Goal: Transaction & Acquisition: Book appointment/travel/reservation

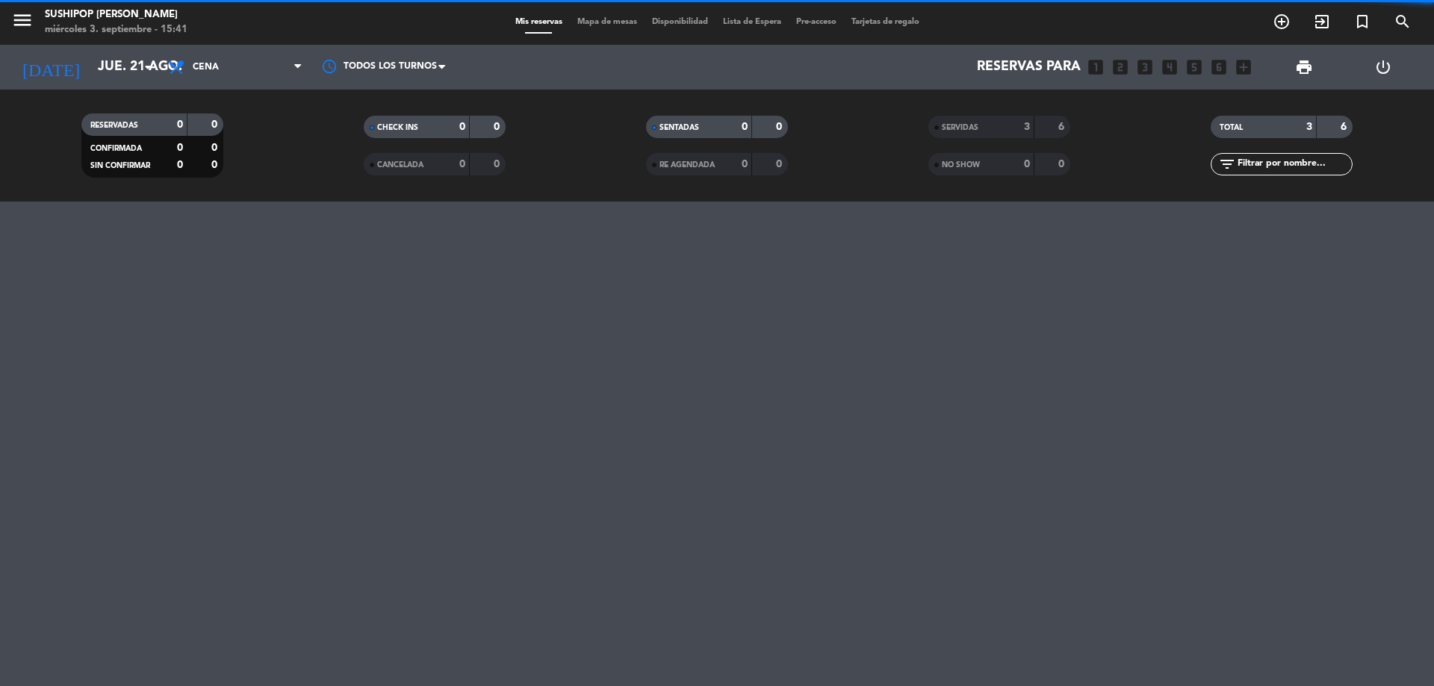
click at [1120, 68] on icon "looks_two" at bounding box center [1120, 67] width 19 height 19
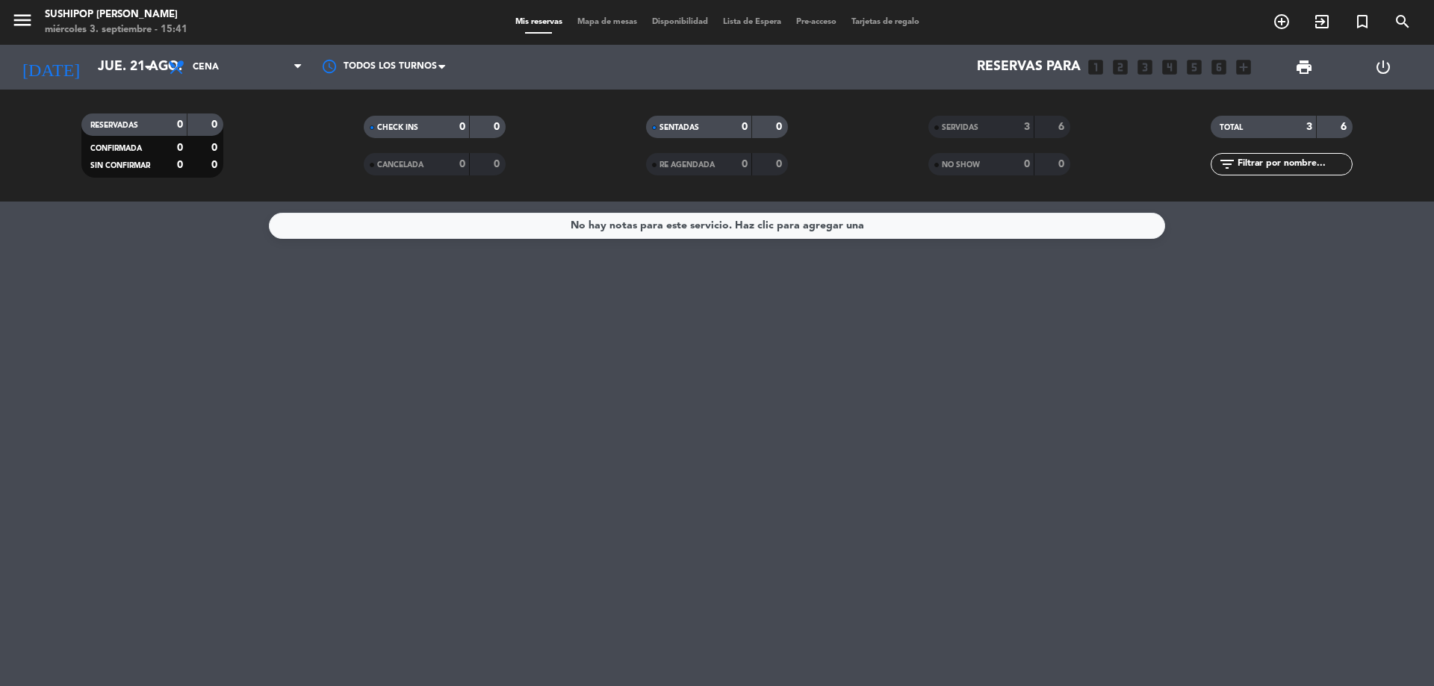
click at [1124, 68] on icon "looks_two" at bounding box center [1120, 67] width 19 height 19
drag, startPoint x: 1270, startPoint y: 72, endPoint x: 1279, endPoint y: 63, distance: 12.2
click at [1271, 70] on div "print" at bounding box center [1303, 67] width 79 height 45
click at [1279, 63] on div "print" at bounding box center [1303, 67] width 79 height 45
click at [232, 70] on span "Cena" at bounding box center [235, 67] width 149 height 33
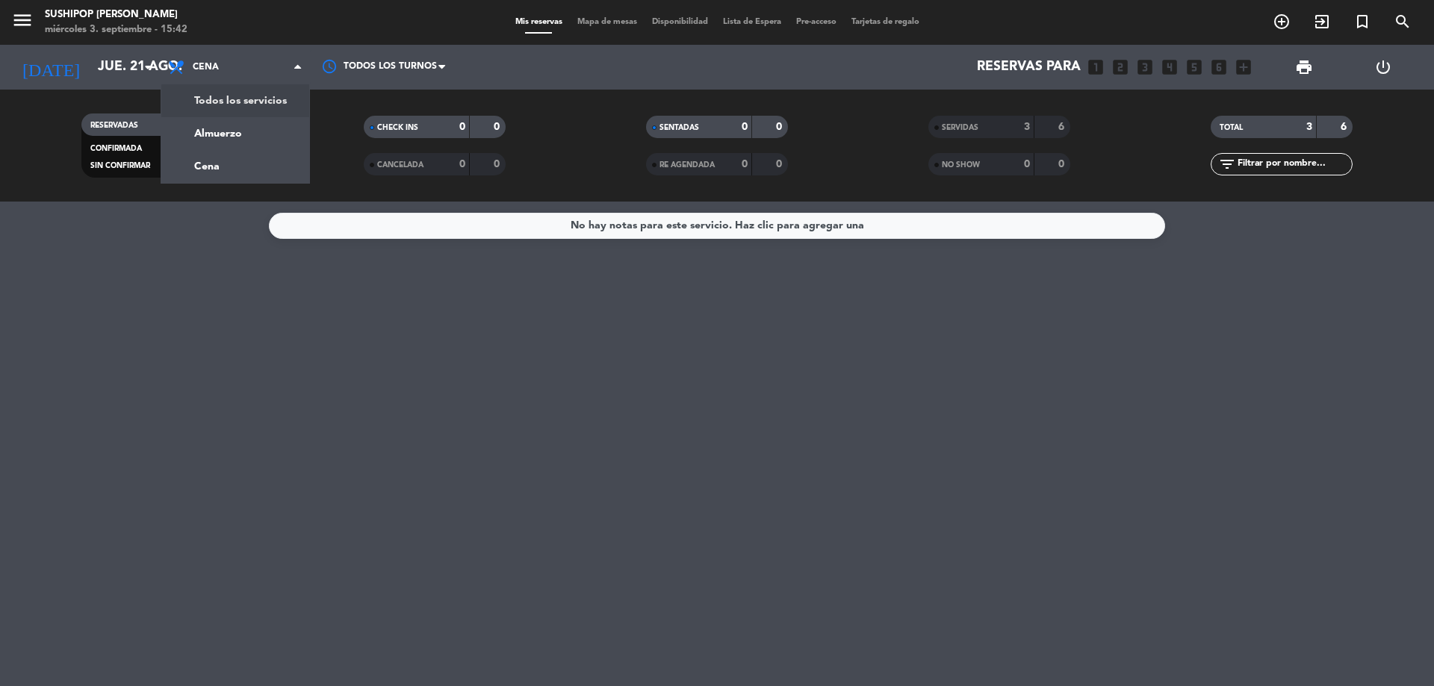
click at [149, 85] on div "[DATE] jue. 21 ago. arrow_drop_down" at bounding box center [85, 67] width 149 height 45
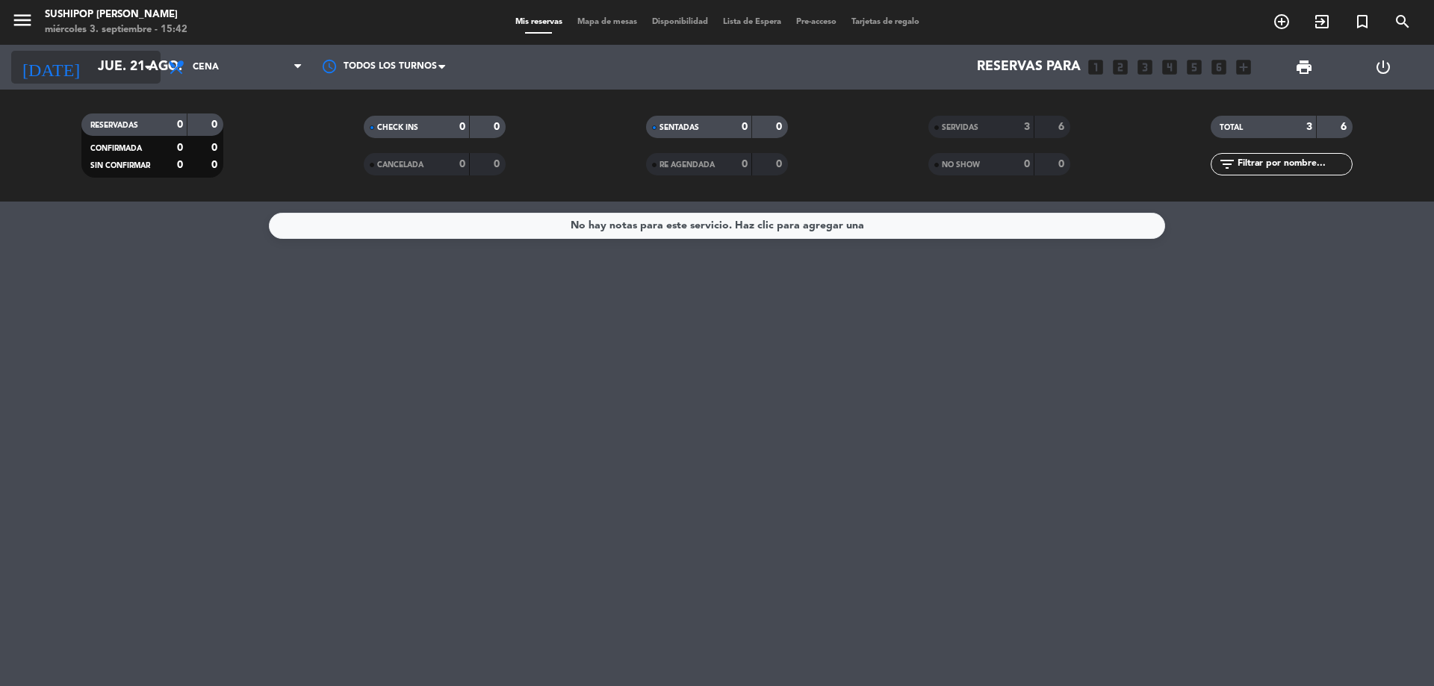
click at [140, 73] on icon "arrow_drop_down" at bounding box center [148, 67] width 18 height 18
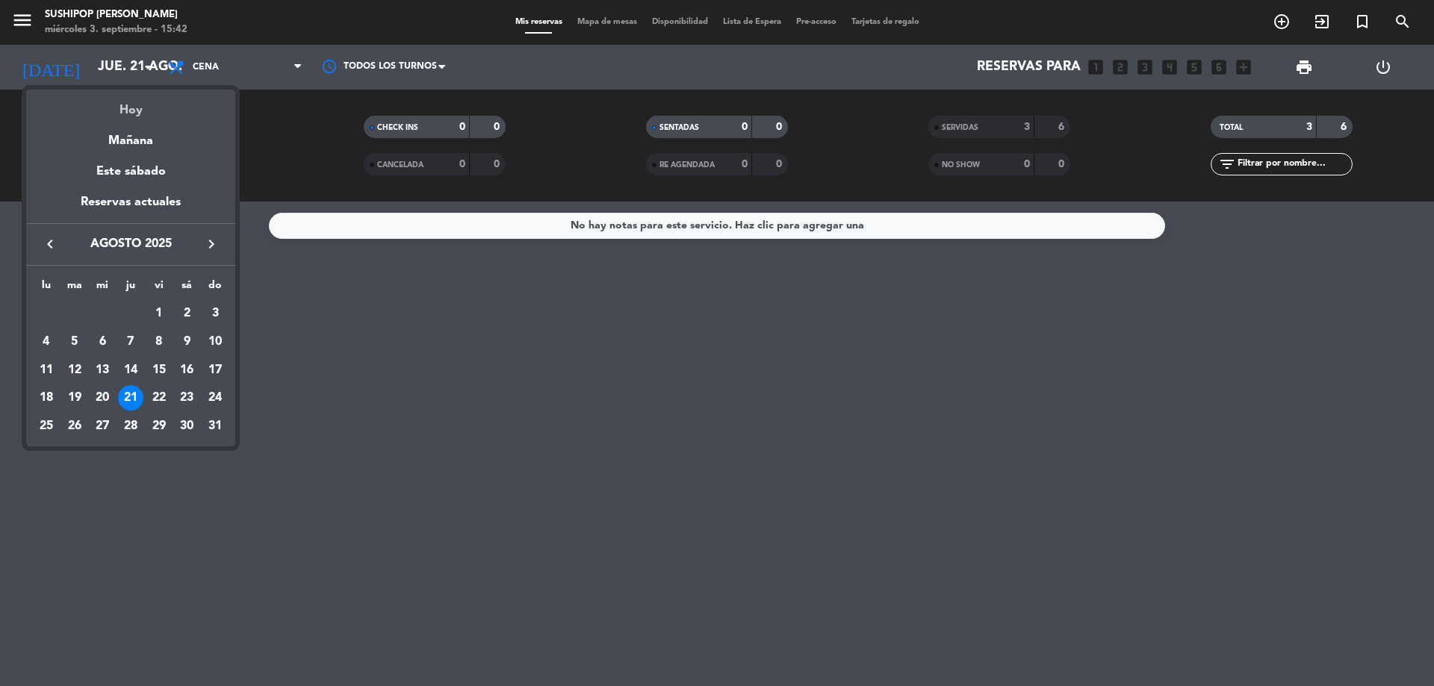
click at [140, 103] on div "Hoy" at bounding box center [130, 105] width 209 height 31
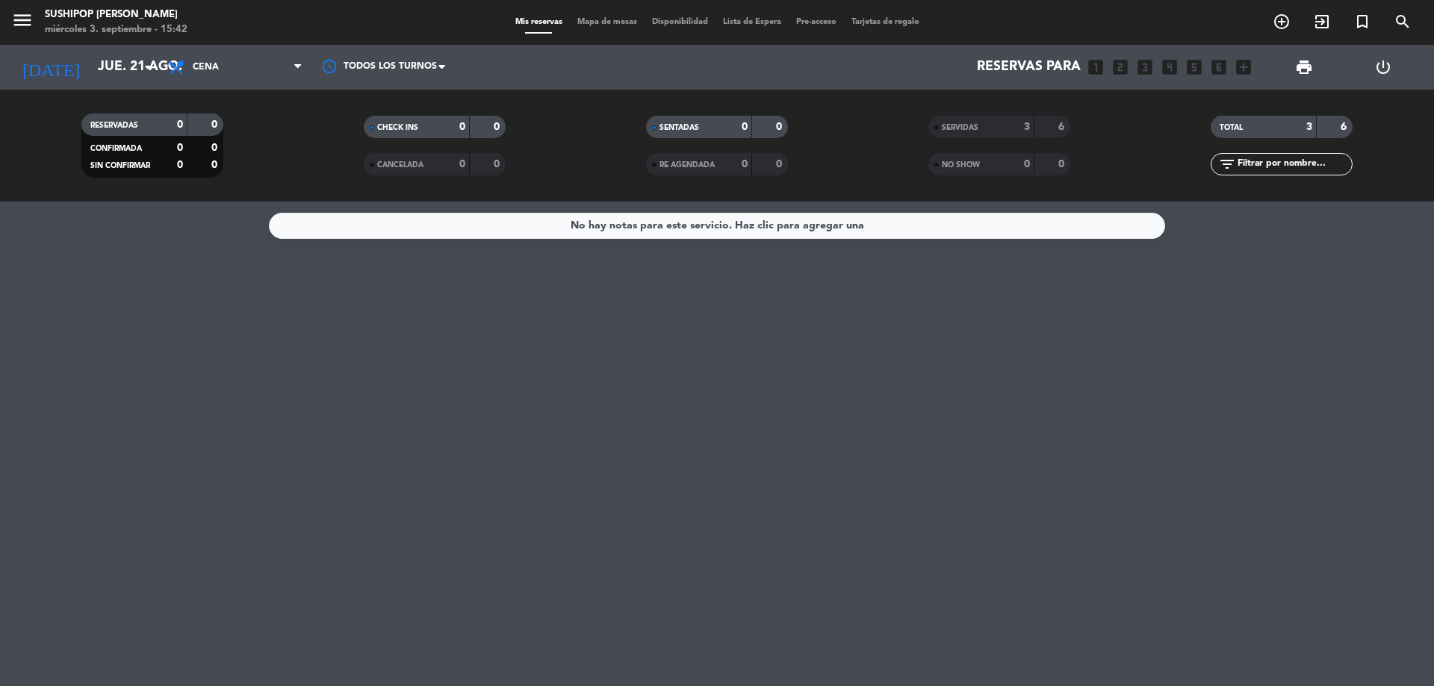
type input "mié. [DATE]"
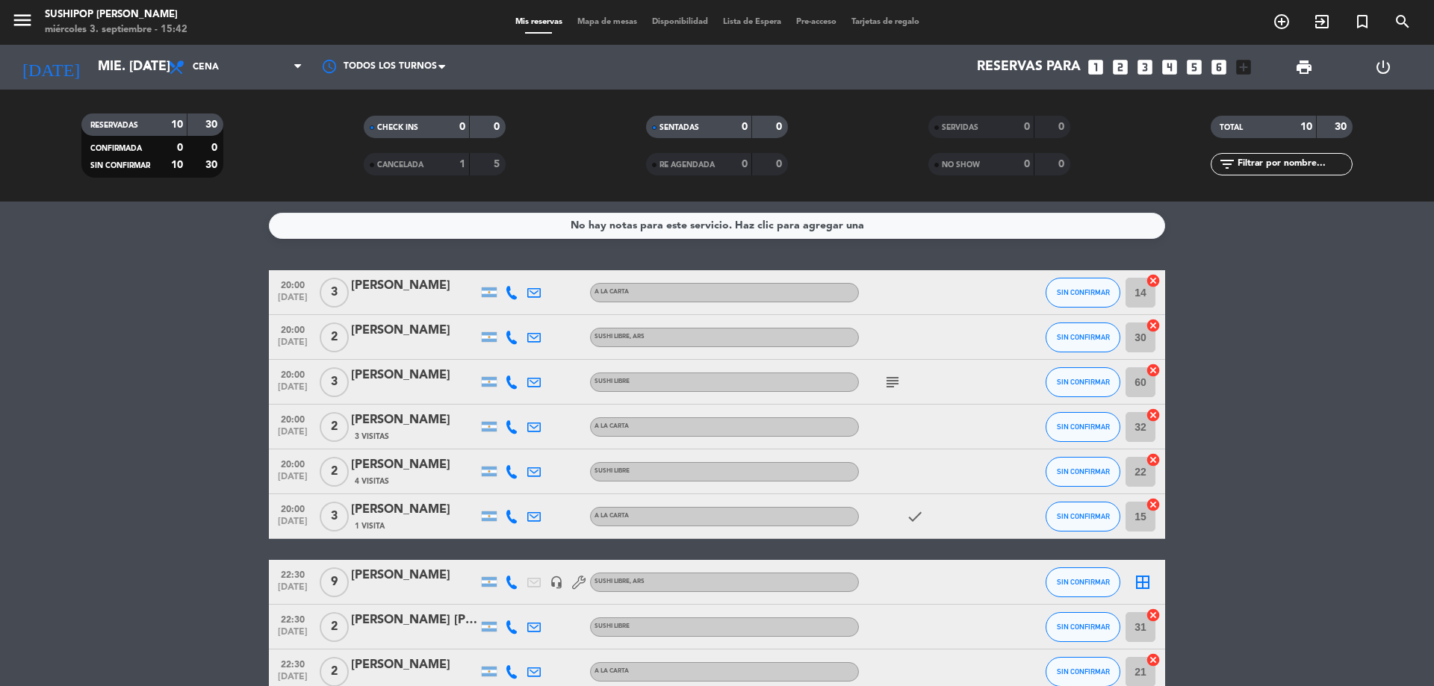
click at [1114, 72] on icon "looks_two" at bounding box center [1120, 67] width 19 height 19
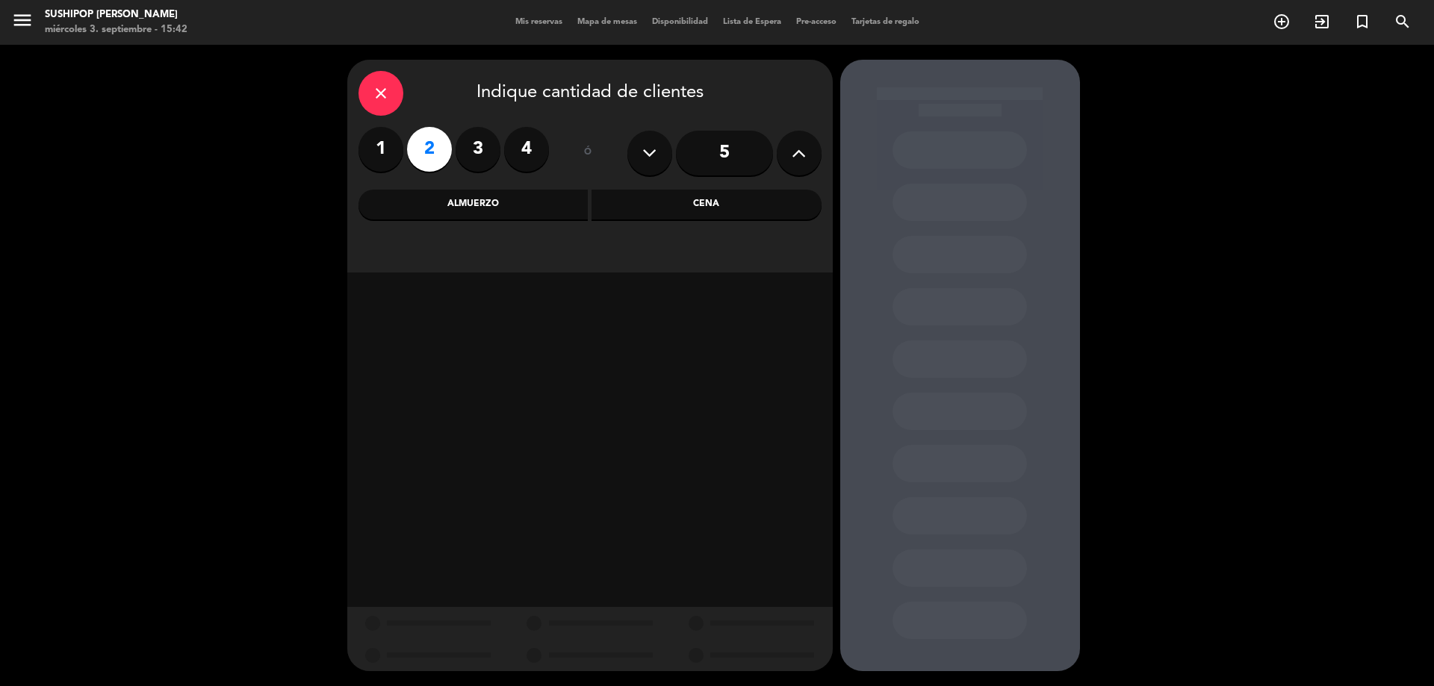
click at [623, 214] on div "Cena" at bounding box center [707, 205] width 230 height 30
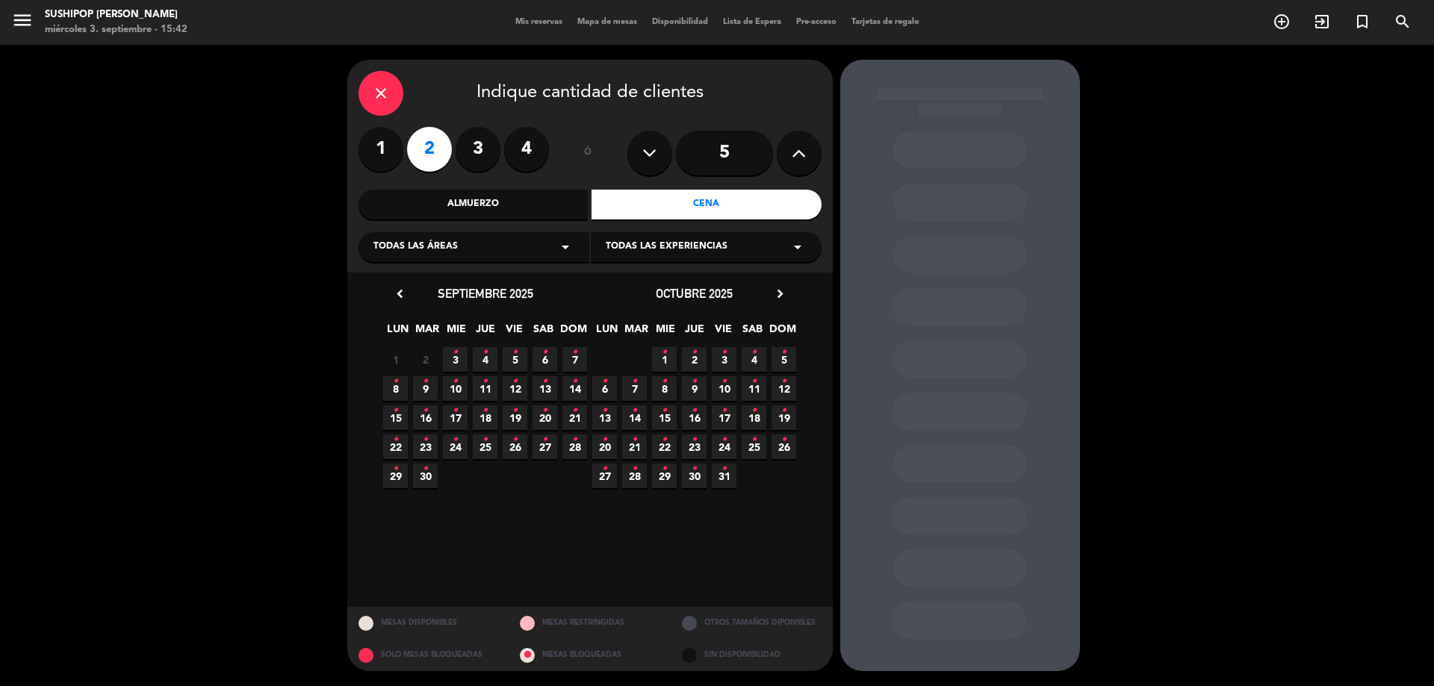
click at [450, 361] on span "3 •" at bounding box center [455, 359] width 25 height 25
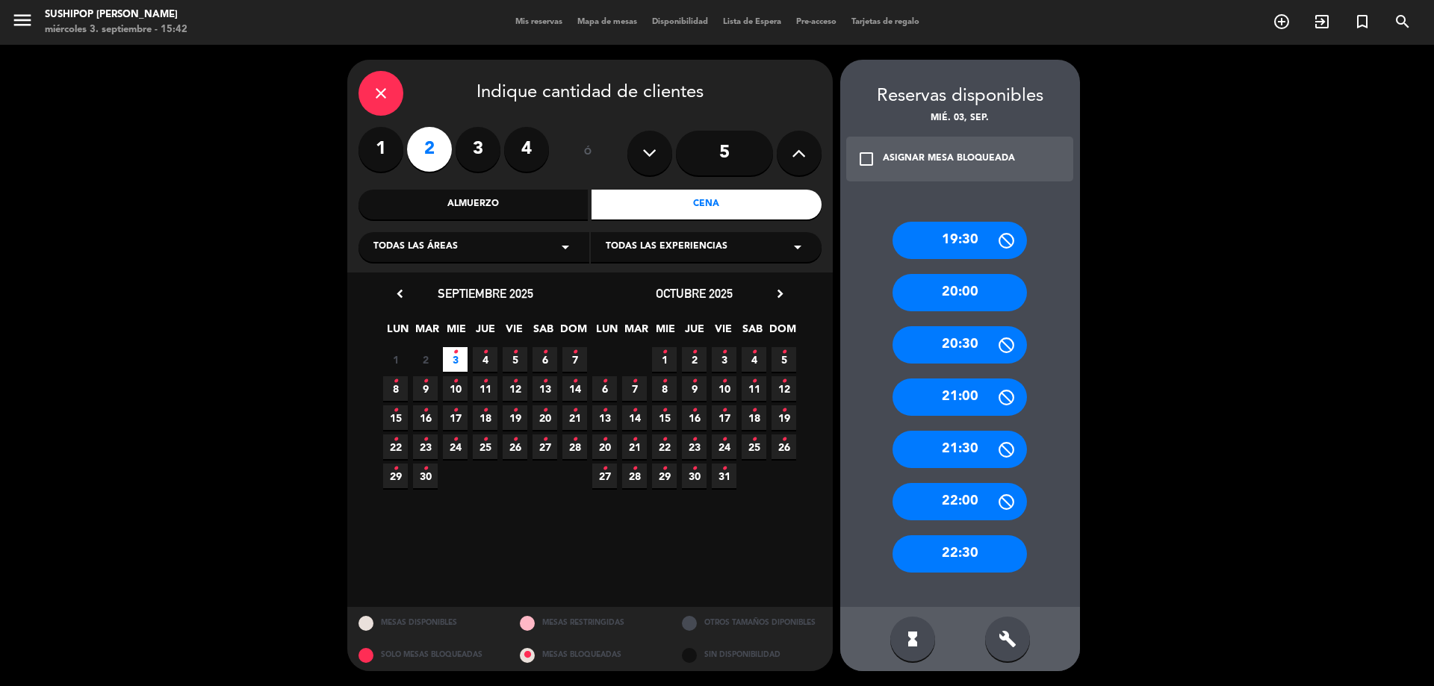
click at [940, 300] on div "20:00" at bounding box center [960, 292] width 134 height 37
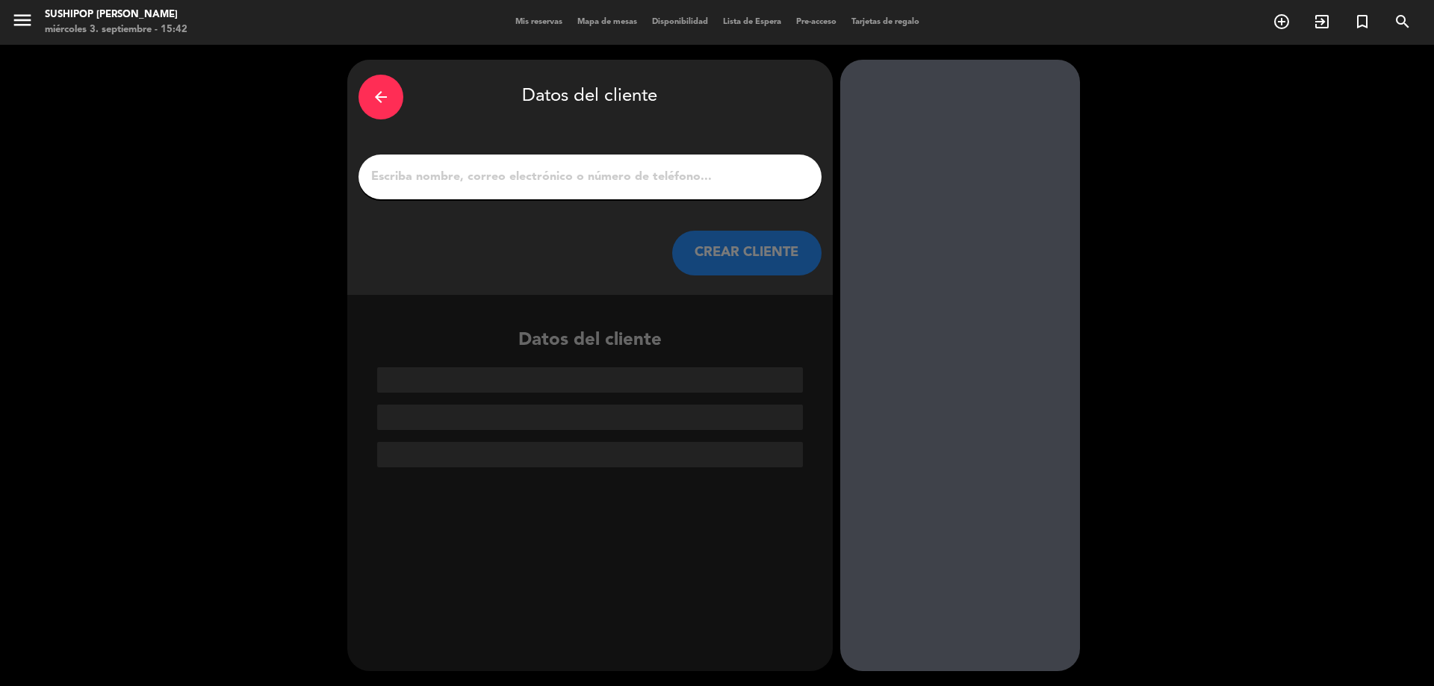
click at [602, 175] on input "1" at bounding box center [590, 177] width 441 height 21
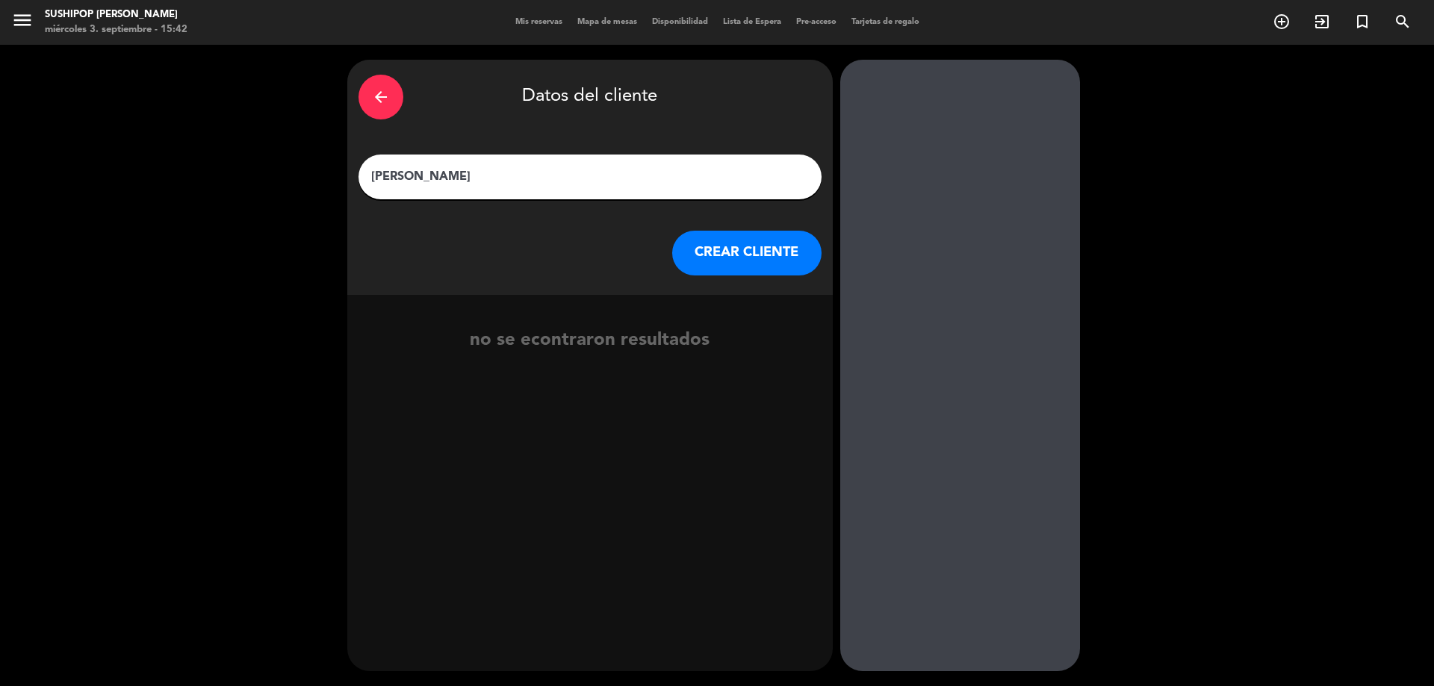
type input "[PERSON_NAME]"
click at [745, 241] on button "CREAR CLIENTE" at bounding box center [746, 253] width 149 height 45
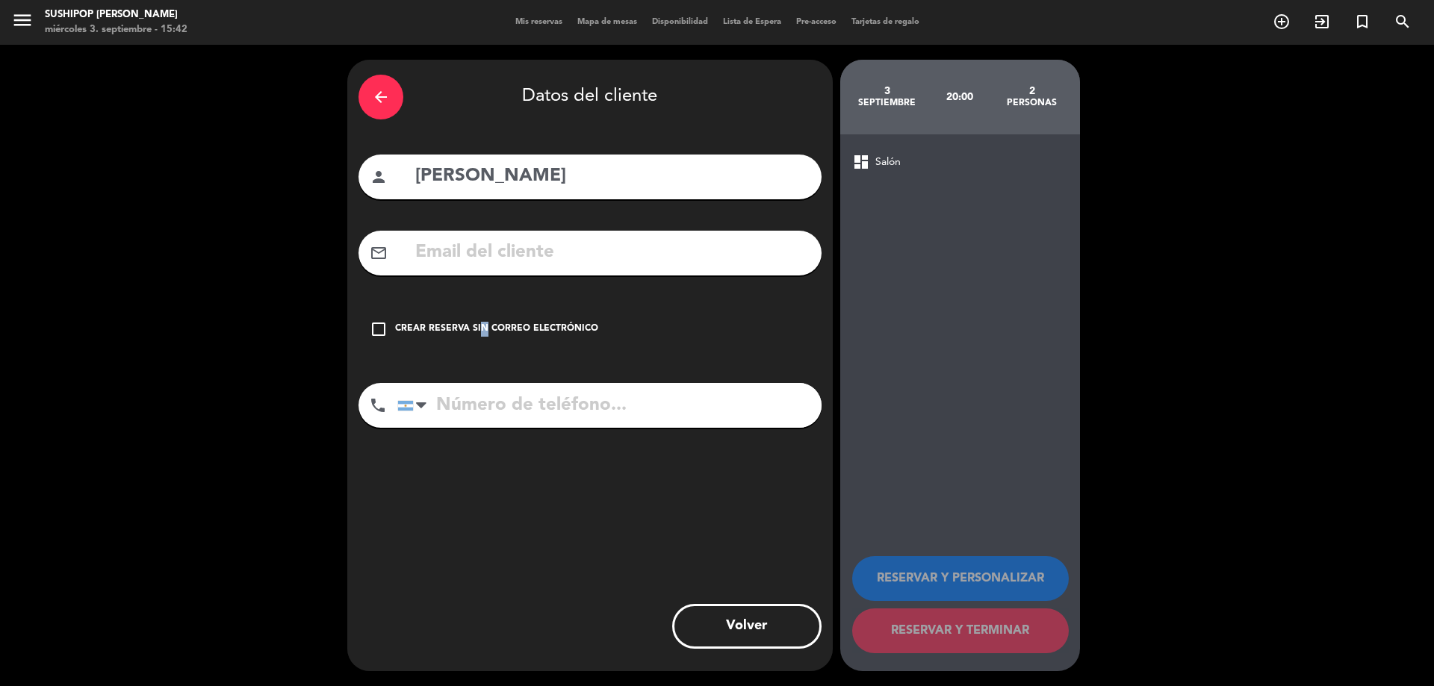
click at [477, 329] on div "Crear reserva sin correo electrónico" at bounding box center [496, 329] width 203 height 15
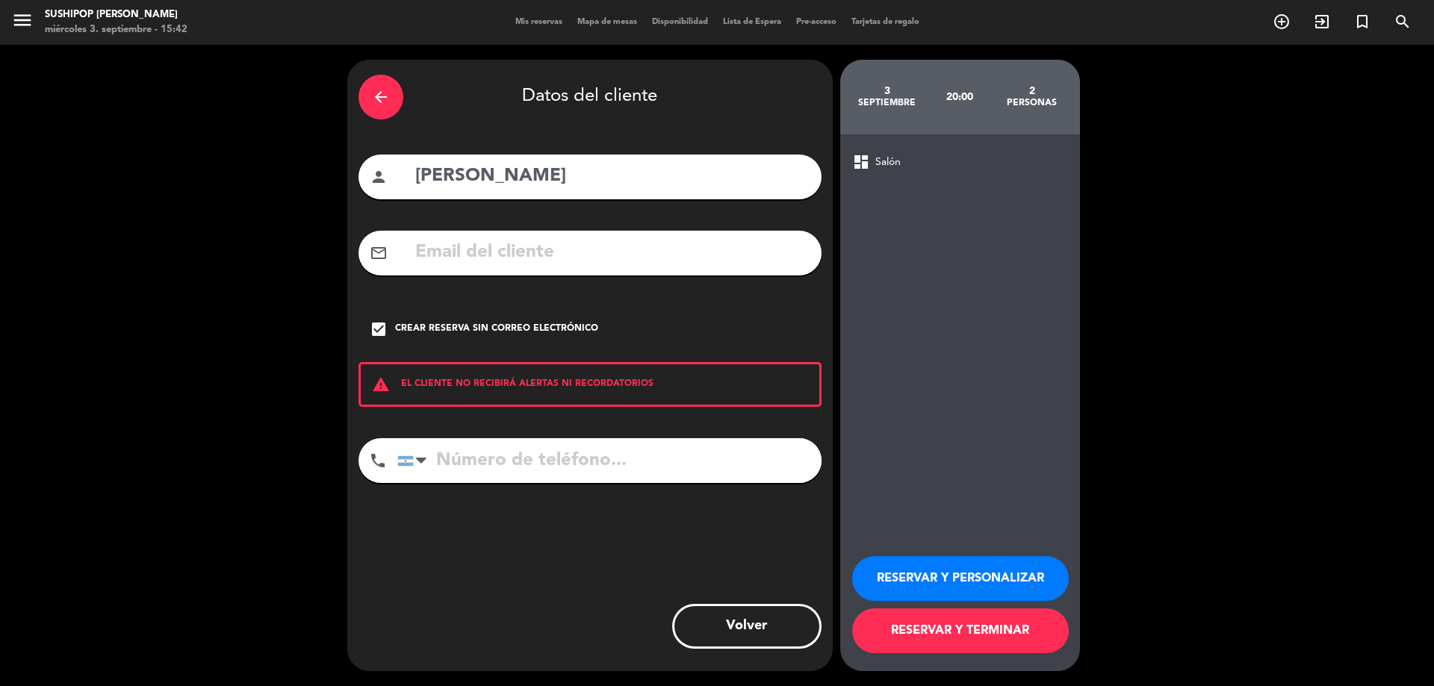
click at [524, 457] on input "tel" at bounding box center [609, 460] width 424 height 45
type input "1140626033"
drag, startPoint x: 984, startPoint y: 639, endPoint x: 992, endPoint y: 645, distance: 9.6
click at [992, 645] on button "RESERVAR Y TERMINAR" at bounding box center [960, 631] width 217 height 45
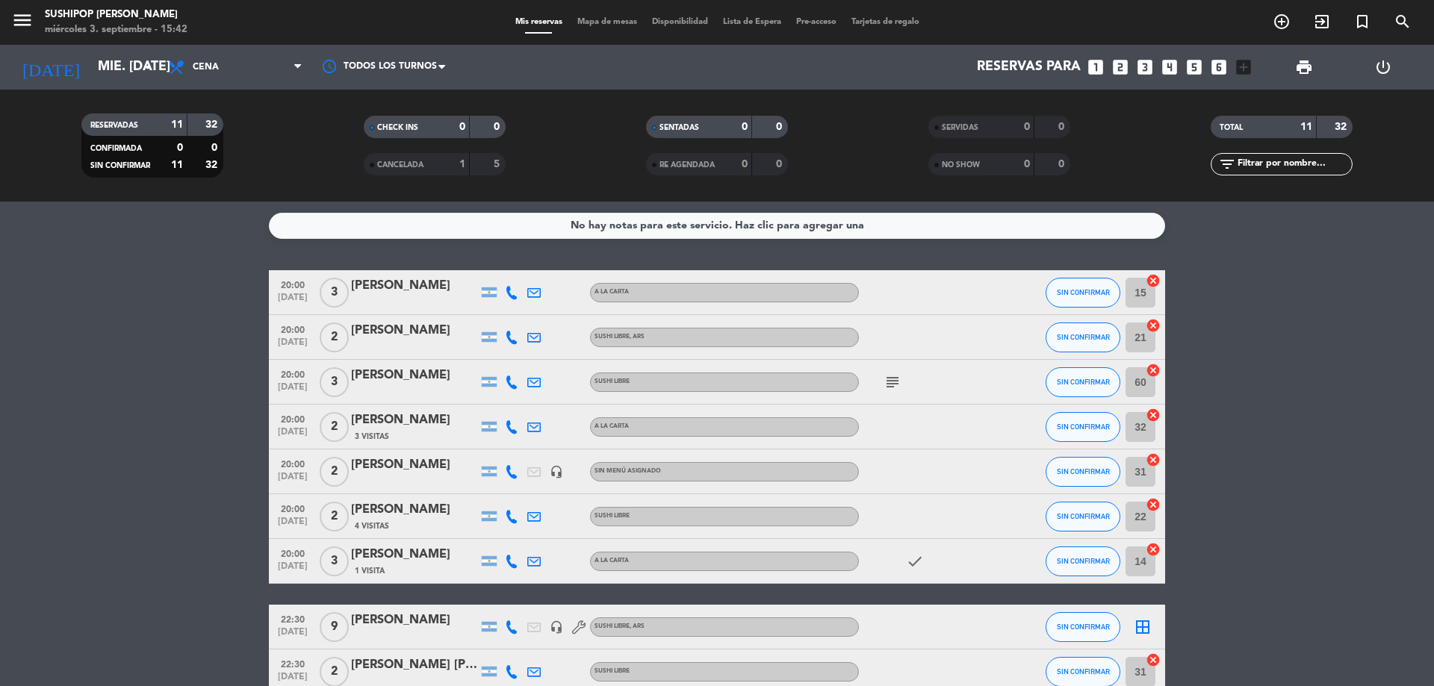
click at [895, 382] on icon "subject" at bounding box center [893, 382] width 18 height 18
click at [895, 384] on icon "subject" at bounding box center [893, 382] width 18 height 18
